Goal: Navigation & Orientation: Go to known website

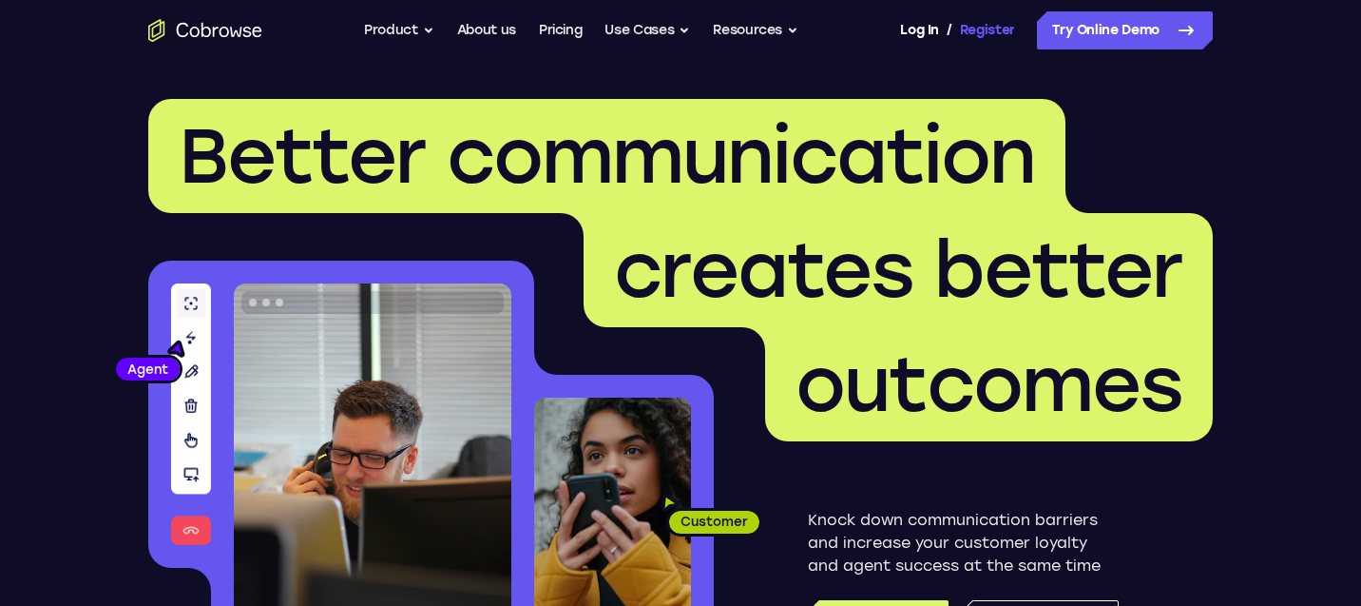
click at [975, 35] on link "Register" at bounding box center [987, 30] width 55 height 38
click at [926, 35] on link "Log In" at bounding box center [919, 30] width 38 height 38
click at [914, 28] on link "Log In" at bounding box center [919, 30] width 38 height 38
